Goal: Register for event/course

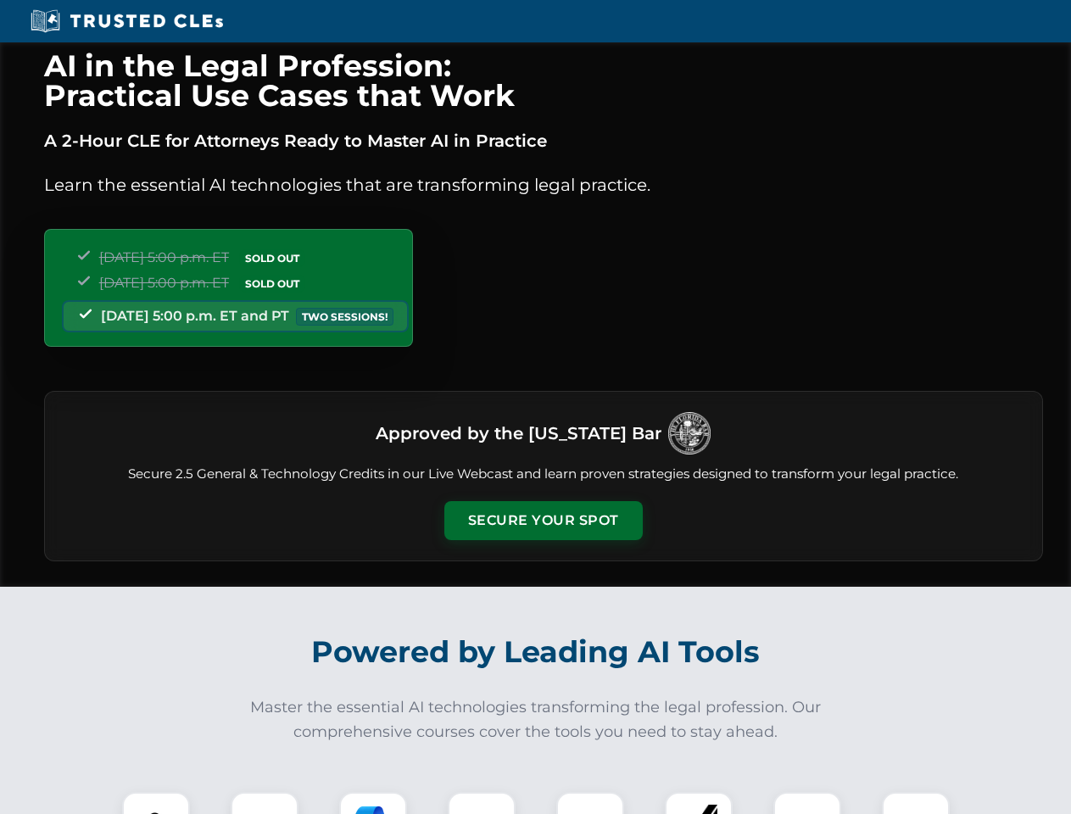
click at [543, 521] on button "Secure Your Spot" at bounding box center [543, 520] width 198 height 39
click at [156, 803] on img at bounding box center [155, 825] width 49 height 49
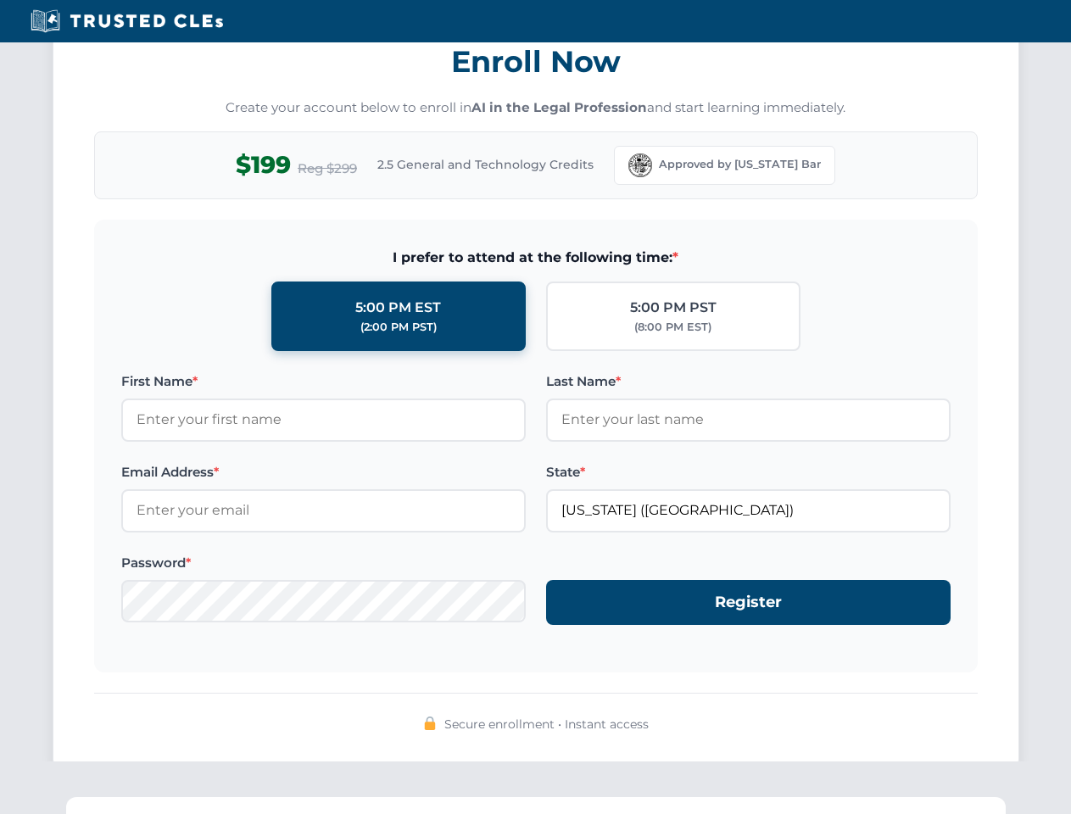
scroll to position [1665, 0]
